Goal: Find specific page/section: Find specific page/section

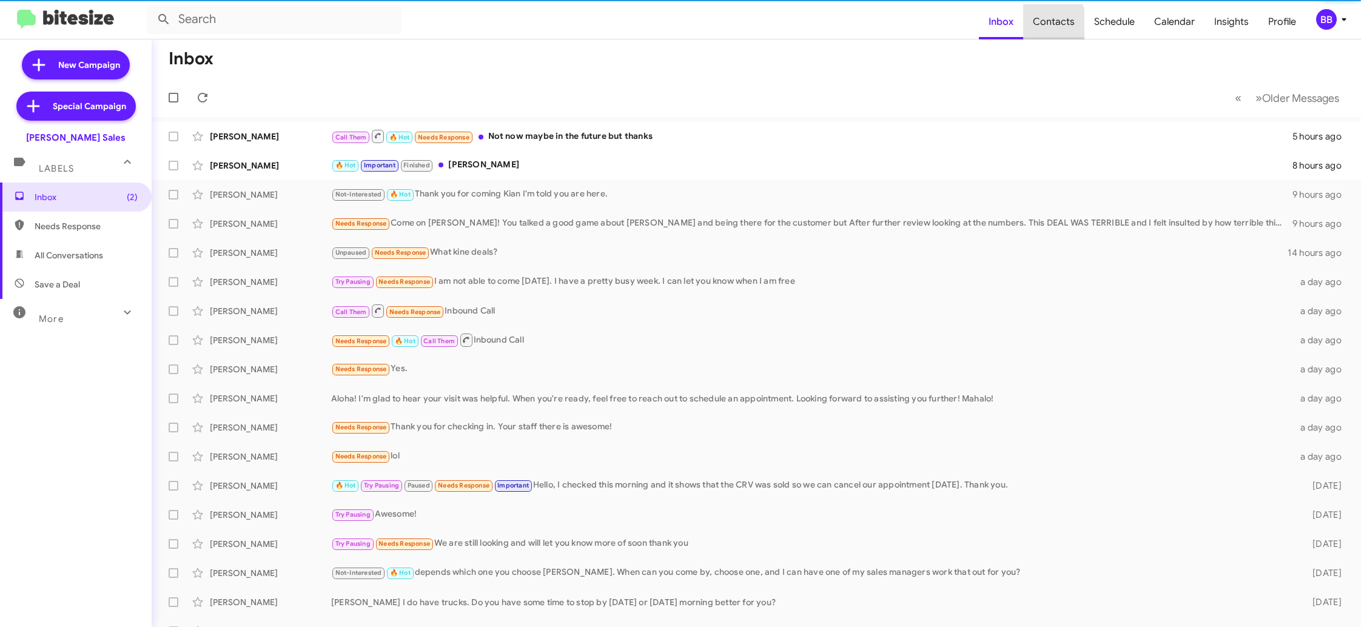
click at [1029, 28] on span "Contacts" at bounding box center [1053, 21] width 61 height 35
type input "in:groups"
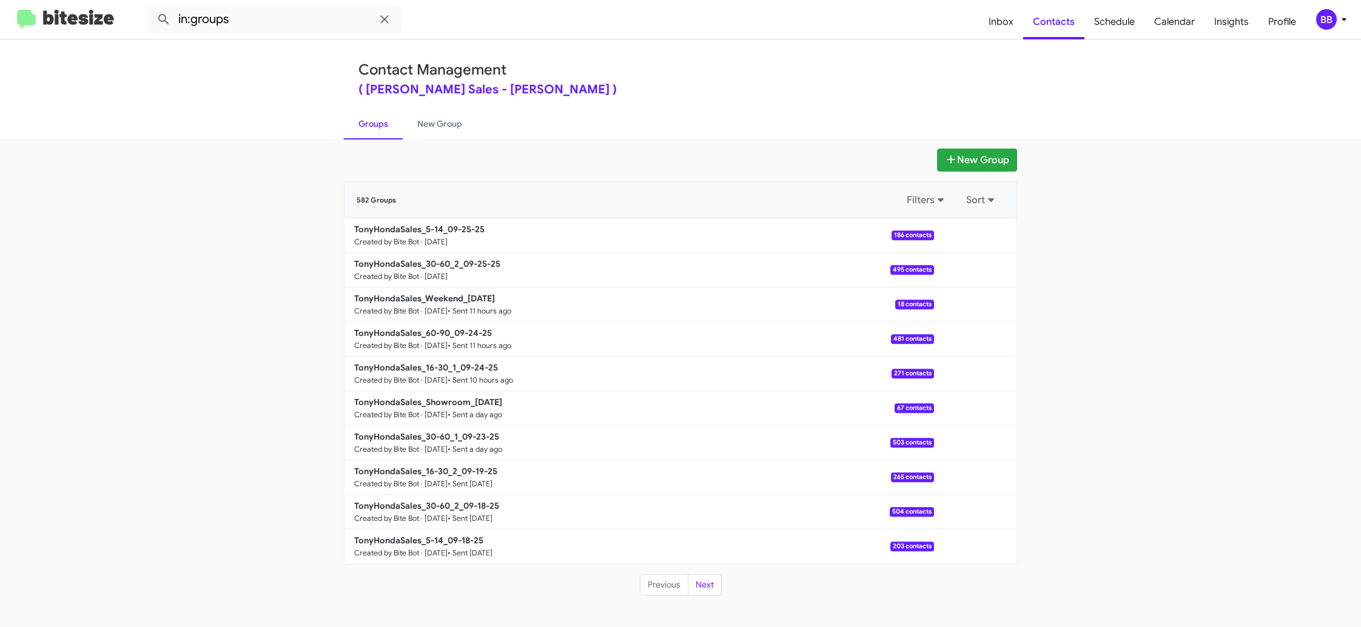
click at [1322, 35] on mat-toolbar "in:groups Inbox Contacts Schedule Calendar Insights Profile BB" at bounding box center [680, 19] width 1361 height 39
click at [1328, 19] on div "BB" at bounding box center [1326, 19] width 21 height 21
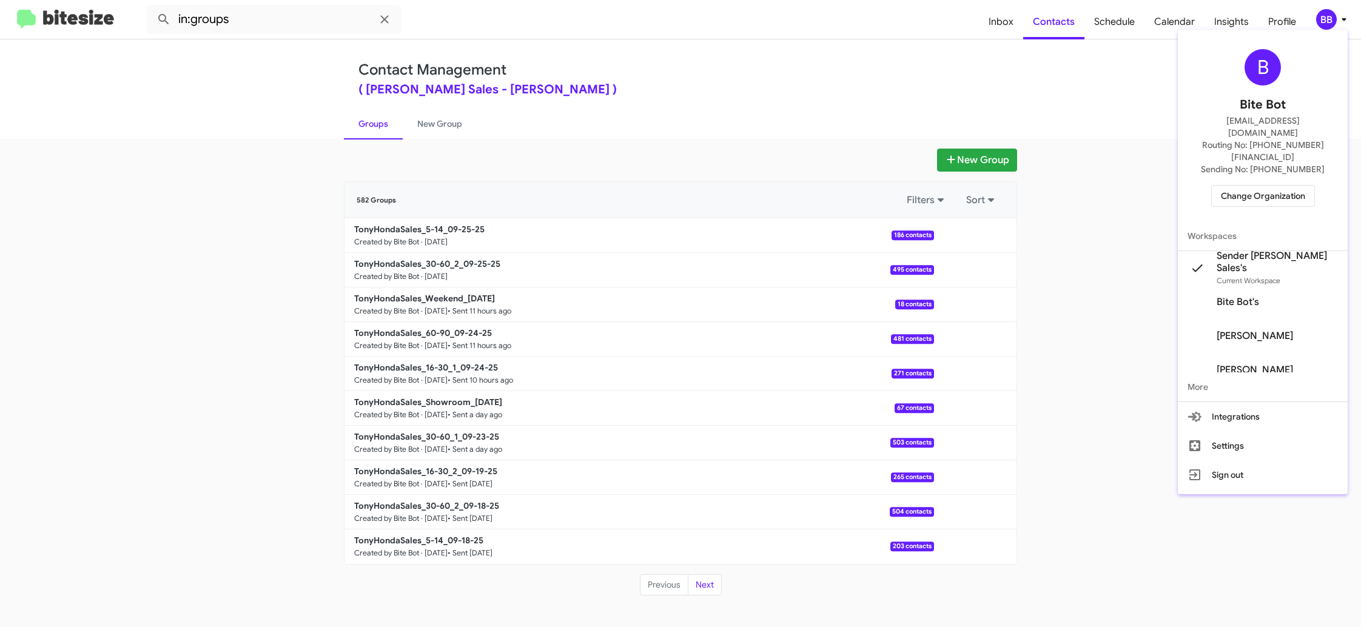
click at [976, 20] on div at bounding box center [680, 313] width 1361 height 627
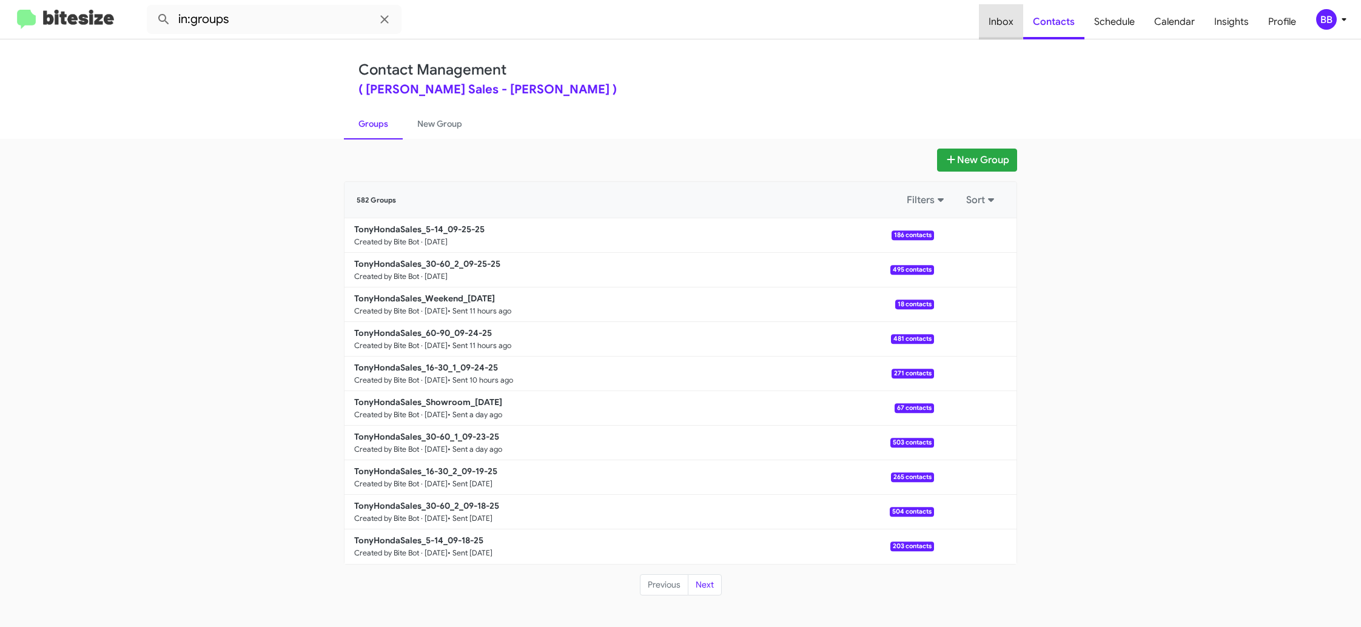
click at [999, 20] on span "Inbox" at bounding box center [1001, 21] width 44 height 35
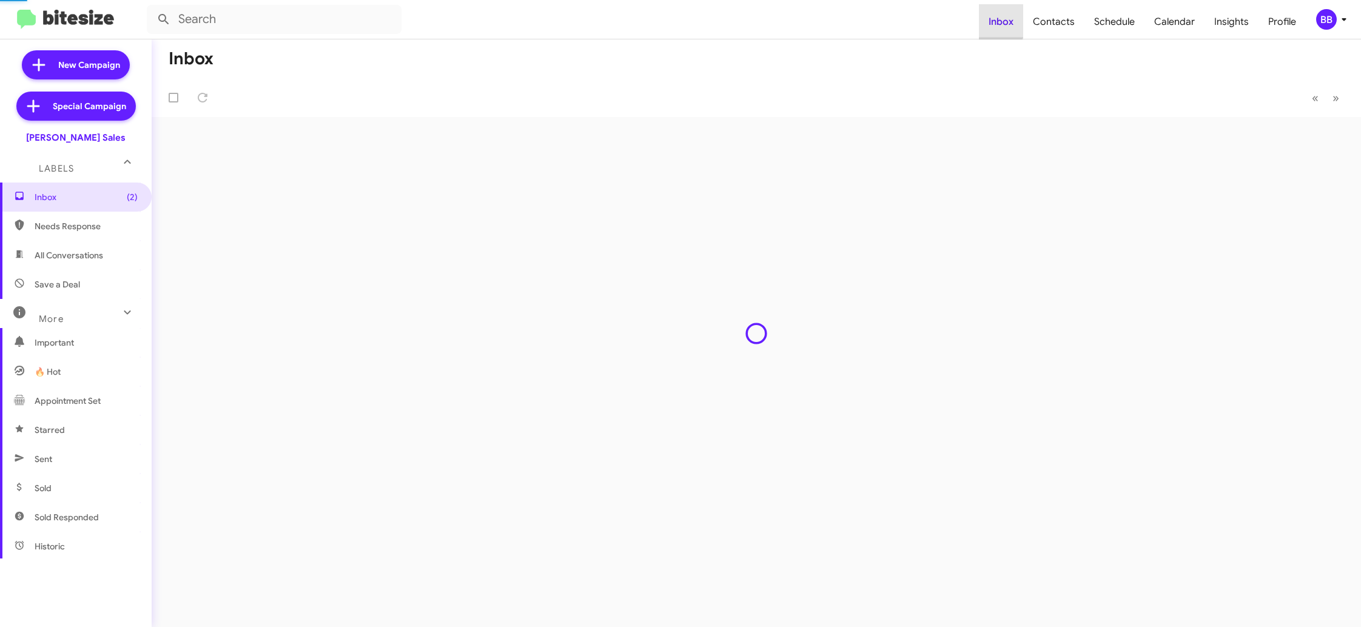
click at [999, 20] on span "Inbox" at bounding box center [1001, 21] width 44 height 35
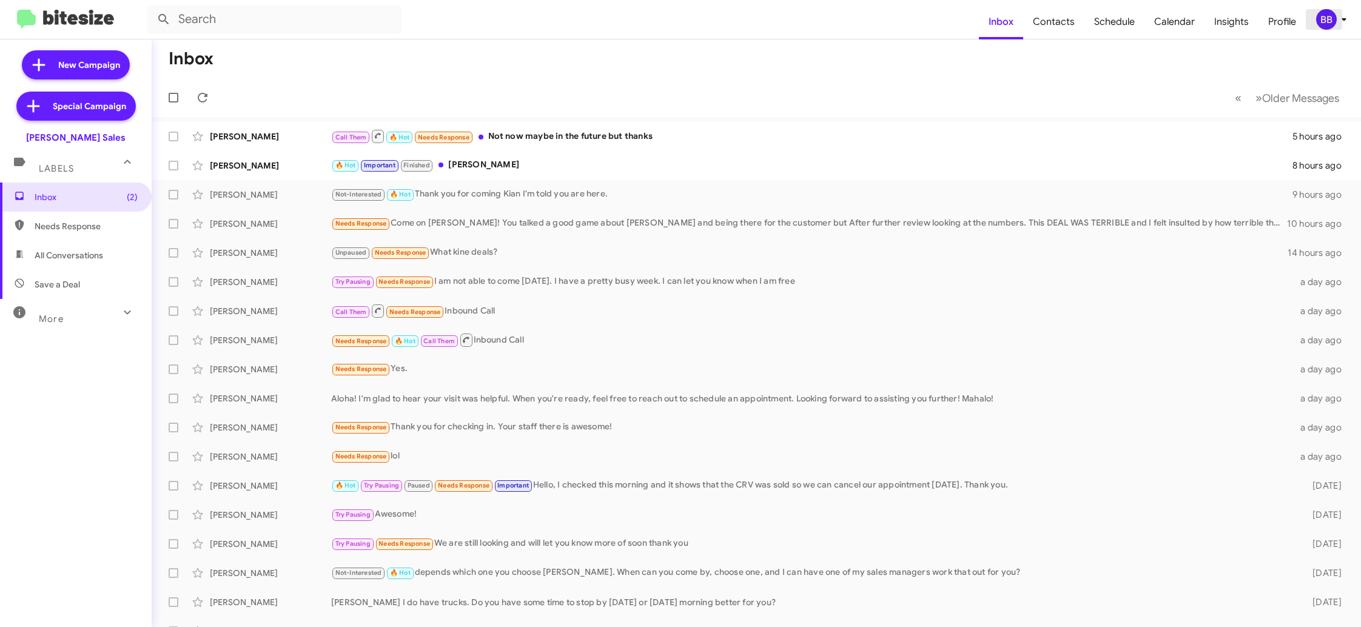
click at [1330, 18] on div "BB" at bounding box center [1326, 19] width 21 height 21
